Goal: Submit feedback/report problem: Submit feedback/report problem

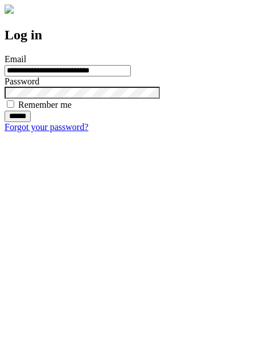
click at [31, 122] on input "******" at bounding box center [18, 116] width 26 height 11
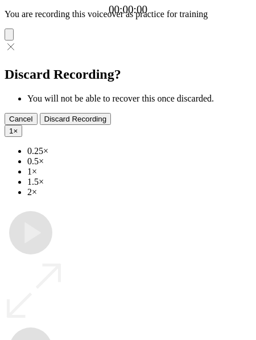
type input "**********"
